Goal: Transaction & Acquisition: Purchase product/service

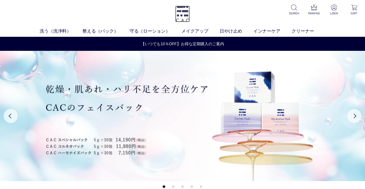
click at [183, 14] on img at bounding box center [182, 14] width 15 height 17
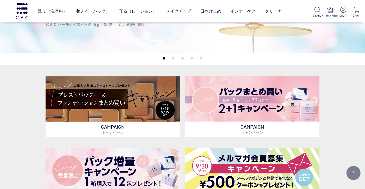
scroll to position [94, 0]
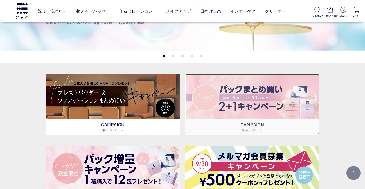
click at [243, 105] on img at bounding box center [252, 97] width 134 height 46
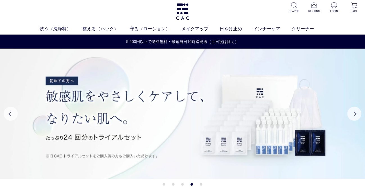
scroll to position [0, 0]
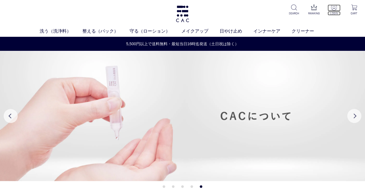
click at [333, 8] on img at bounding box center [334, 7] width 6 height 6
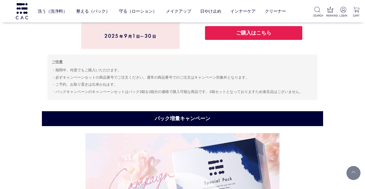
scroll to position [1236, 0]
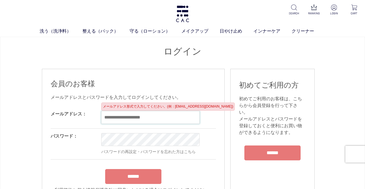
click at [138, 123] on input "email" at bounding box center [150, 117] width 98 height 13
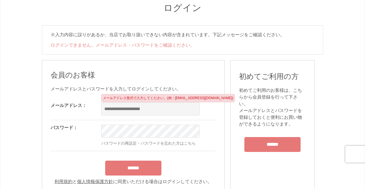
scroll to position [67, 0]
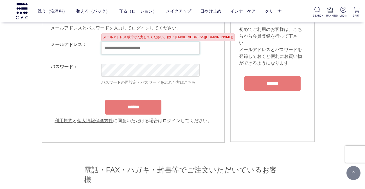
click at [161, 53] on input "email" at bounding box center [150, 48] width 98 height 13
click at [118, 49] on input "email" at bounding box center [150, 48] width 98 height 13
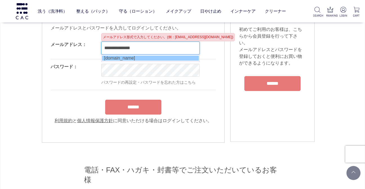
type input "**********"
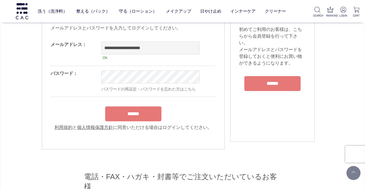
click at [136, 114] on div "******" at bounding box center [133, 113] width 165 height 18
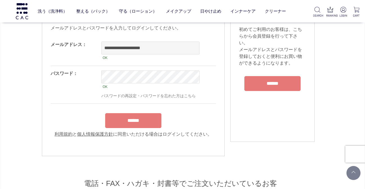
click at [133, 122] on input "******" at bounding box center [133, 120] width 56 height 15
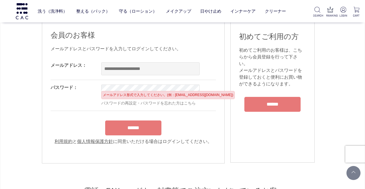
scroll to position [53, 0]
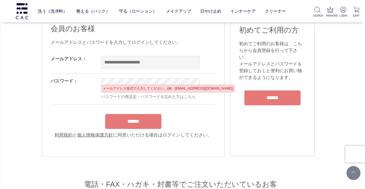
click at [117, 62] on input "email" at bounding box center [150, 62] width 98 height 13
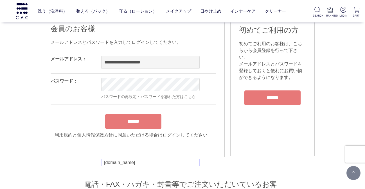
type input "**********"
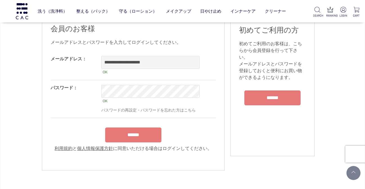
click at [149, 133] on input "******" at bounding box center [133, 135] width 56 height 15
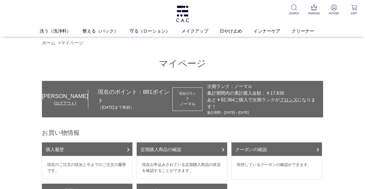
click at [183, 13] on img at bounding box center [182, 14] width 15 height 17
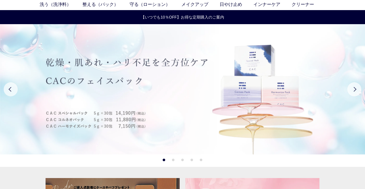
scroll to position [28, 0]
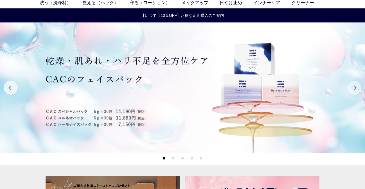
click at [354, 87] on button "Next" at bounding box center [354, 88] width 14 height 14
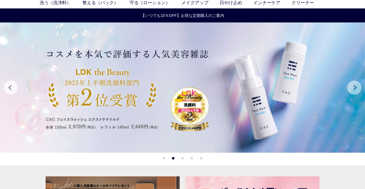
click at [354, 87] on button "Next" at bounding box center [354, 88] width 14 height 14
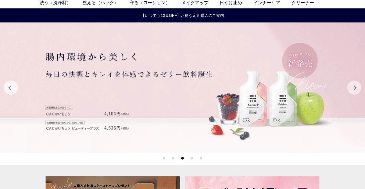
click at [354, 87] on button "Next" at bounding box center [354, 88] width 14 height 14
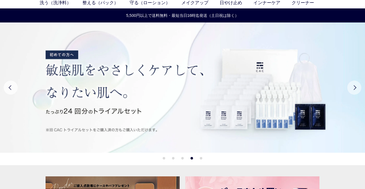
click at [354, 87] on button "Next" at bounding box center [354, 88] width 14 height 14
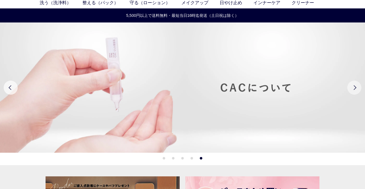
click at [354, 87] on button "Next" at bounding box center [354, 88] width 14 height 14
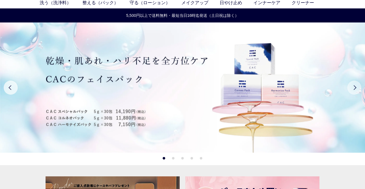
click at [354, 87] on button "Next" at bounding box center [354, 88] width 14 height 14
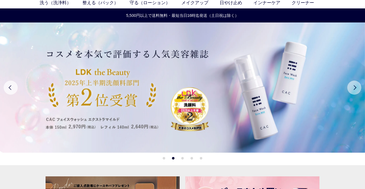
click at [355, 87] on button "Next" at bounding box center [354, 88] width 14 height 14
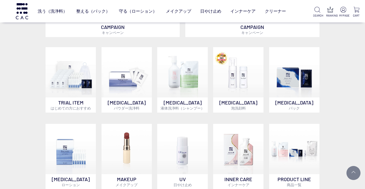
scroll to position [332, 0]
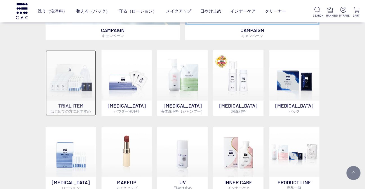
click at [76, 93] on img at bounding box center [71, 75] width 50 height 50
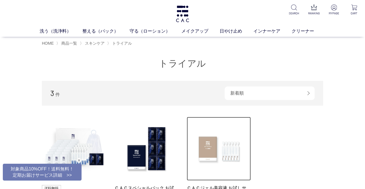
click at [218, 140] on img at bounding box center [219, 149] width 64 height 64
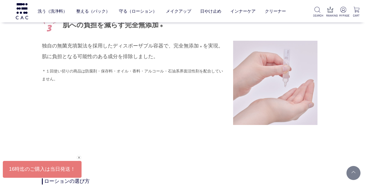
scroll to position [971, 0]
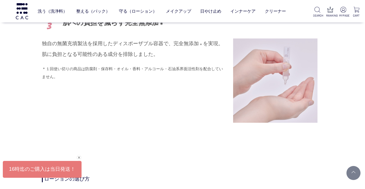
click at [80, 157] on div "閉じる" at bounding box center [78, 157] width 5 height 5
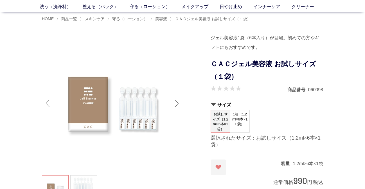
scroll to position [0, 0]
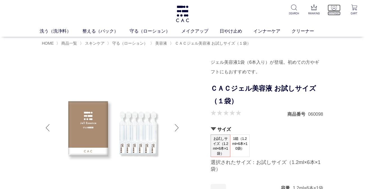
click at [334, 7] on img at bounding box center [334, 7] width 6 height 6
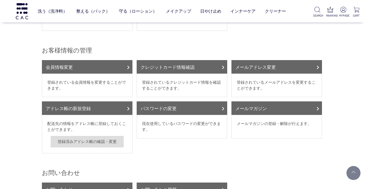
scroll to position [155, 0]
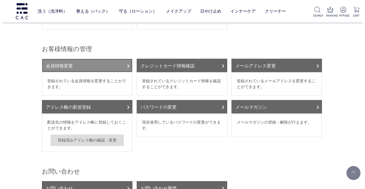
click at [121, 59] on link "会員情報変更" at bounding box center [87, 65] width 90 height 13
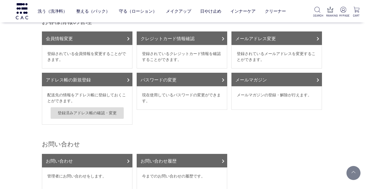
scroll to position [180, 0]
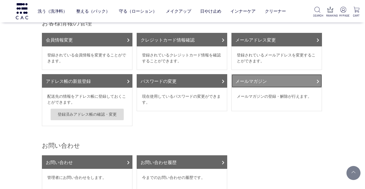
click at [293, 76] on link "メールマガジン" at bounding box center [276, 80] width 90 height 13
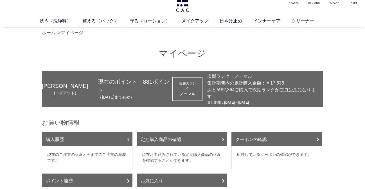
scroll to position [0, 0]
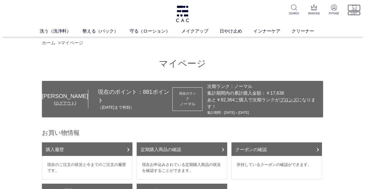
click at [354, 8] on img at bounding box center [354, 7] width 6 height 6
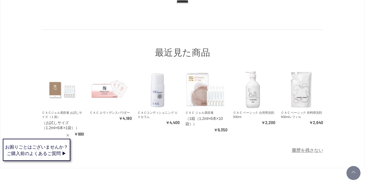
scroll to position [71, 0]
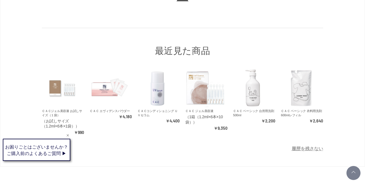
click at [44, 156] on div "Web接客ボタン" at bounding box center [35, 151] width 67 height 21
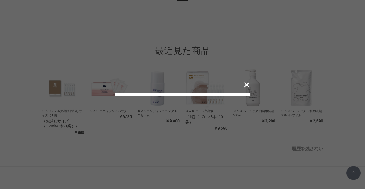
click at [0, 0] on label "配送、お届け日数について" at bounding box center [0, 0] width 0 height 0
click at [247, 80] on button "✕" at bounding box center [246, 85] width 11 height 11
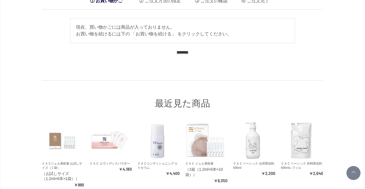
scroll to position [21, 0]
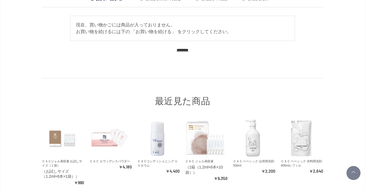
click at [182, 50] on input "********" at bounding box center [183, 49] width 12 height 5
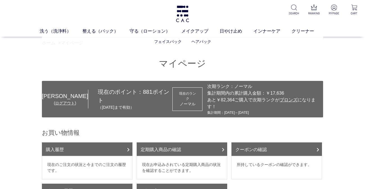
click at [53, 42] on ul "フェイスパック ヘアパック" at bounding box center [182, 42] width 281 height 14
click at [182, 17] on img at bounding box center [182, 14] width 15 height 17
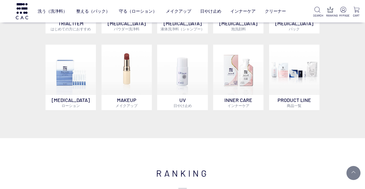
scroll to position [407, 0]
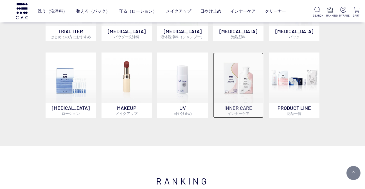
click at [243, 87] on img at bounding box center [238, 78] width 50 height 50
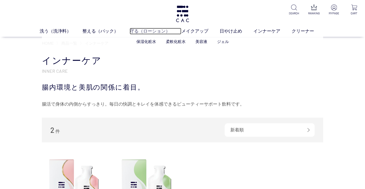
click at [151, 31] on link "守る（ローション）" at bounding box center [156, 31] width 52 height 7
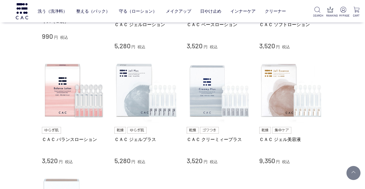
scroll to position [196, 0]
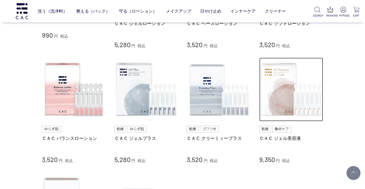
click at [267, 95] on img at bounding box center [291, 90] width 64 height 64
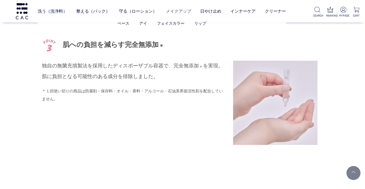
scroll to position [1074, 0]
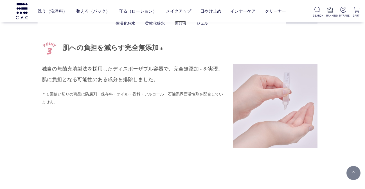
click at [182, 23] on link "美容液" at bounding box center [181, 23] width 12 height 4
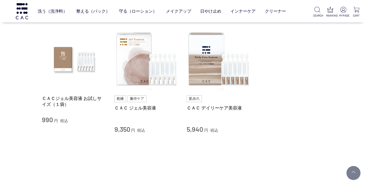
scroll to position [47, 0]
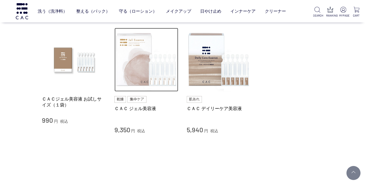
click at [142, 68] on img at bounding box center [146, 60] width 64 height 64
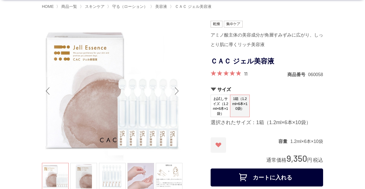
scroll to position [39, 0]
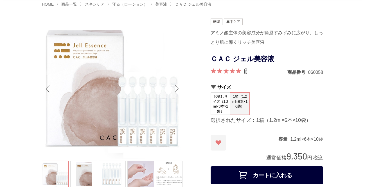
click at [246, 71] on link "11" at bounding box center [245, 71] width 3 height 6
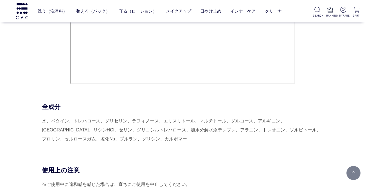
scroll to position [2696, 0]
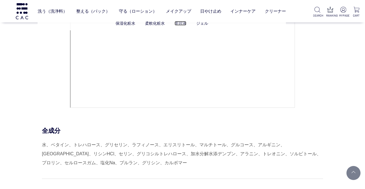
click at [178, 24] on link "美容液" at bounding box center [181, 23] width 12 height 4
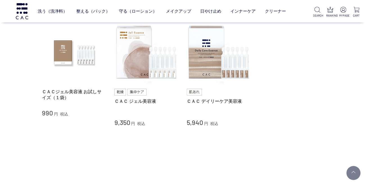
scroll to position [51, 0]
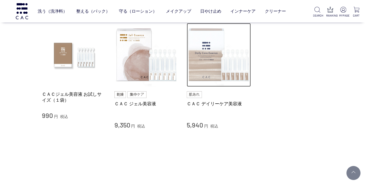
click at [212, 62] on img at bounding box center [219, 55] width 64 height 64
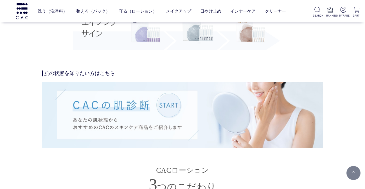
scroll to position [1149, 0]
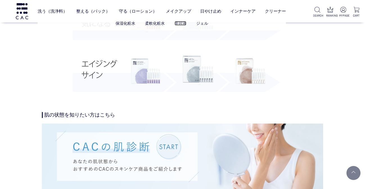
click at [179, 22] on link "美容液" at bounding box center [181, 23] width 12 height 4
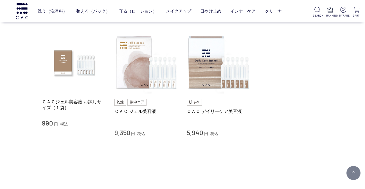
scroll to position [50, 0]
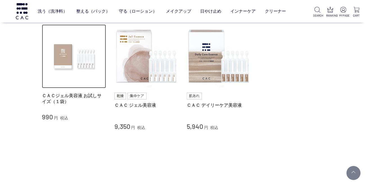
click at [73, 57] on img at bounding box center [74, 56] width 64 height 64
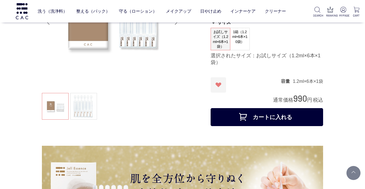
scroll to position [72, 0]
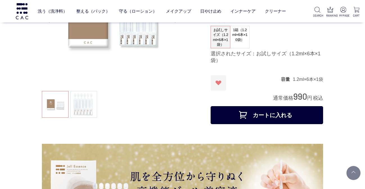
click at [258, 107] on button "カートに入れる" at bounding box center [267, 115] width 112 height 18
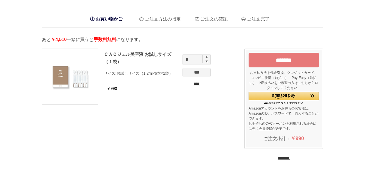
click at [206, 57] on img at bounding box center [206, 57] width 2 height 2
type input "*"
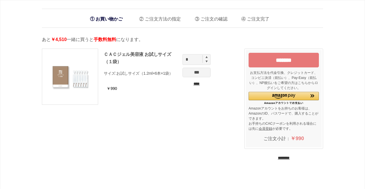
click at [198, 75] on input "***" at bounding box center [196, 73] width 28 height 10
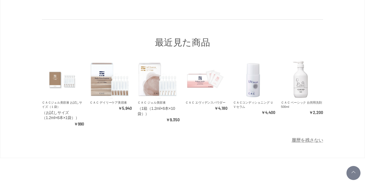
scroll to position [179, 0]
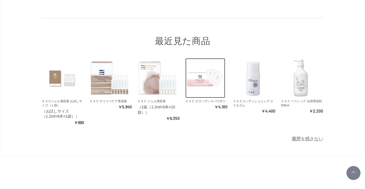
click at [196, 80] on img at bounding box center [205, 78] width 40 height 40
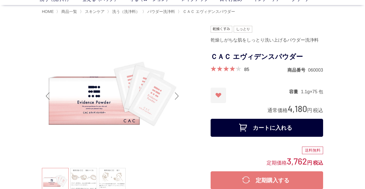
scroll to position [35, 0]
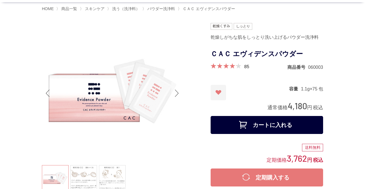
click at [178, 93] on div "Next slide" at bounding box center [176, 93] width 11 height 22
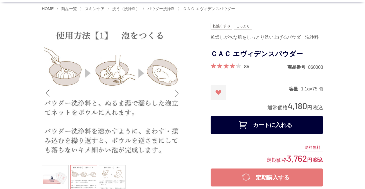
click at [178, 93] on div "Next slide" at bounding box center [176, 93] width 11 height 22
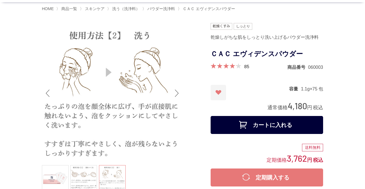
click at [178, 93] on div "Next slide" at bounding box center [176, 93] width 11 height 22
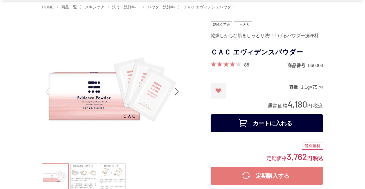
scroll to position [36, 0]
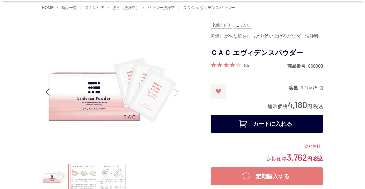
click at [257, 121] on button "カートに入れる" at bounding box center [267, 124] width 112 height 18
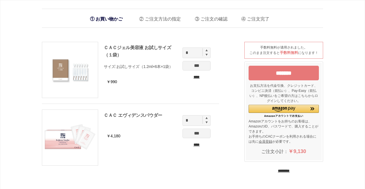
click at [206, 118] on img at bounding box center [206, 118] width 2 height 2
type input "*"
click at [197, 134] on input "***" at bounding box center [196, 134] width 28 height 10
click at [206, 51] on img at bounding box center [206, 50] width 2 height 2
type input "*"
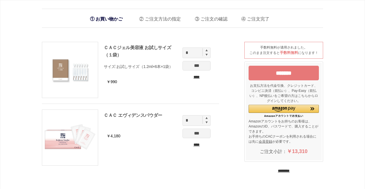
click at [201, 65] on input "***" at bounding box center [196, 66] width 28 height 10
